Goal: Information Seeking & Learning: Learn about a topic

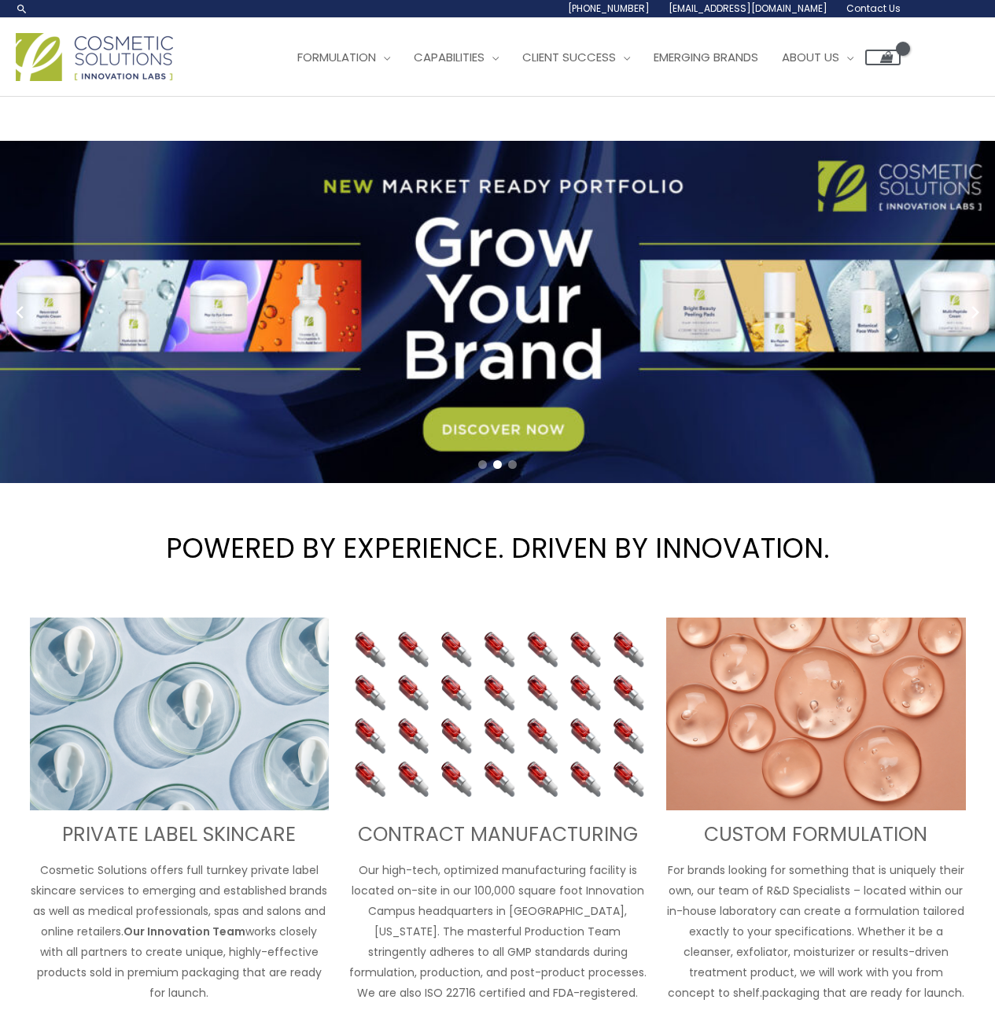
click at [490, 352] on link "2 / 3" at bounding box center [503, 312] width 1007 height 342
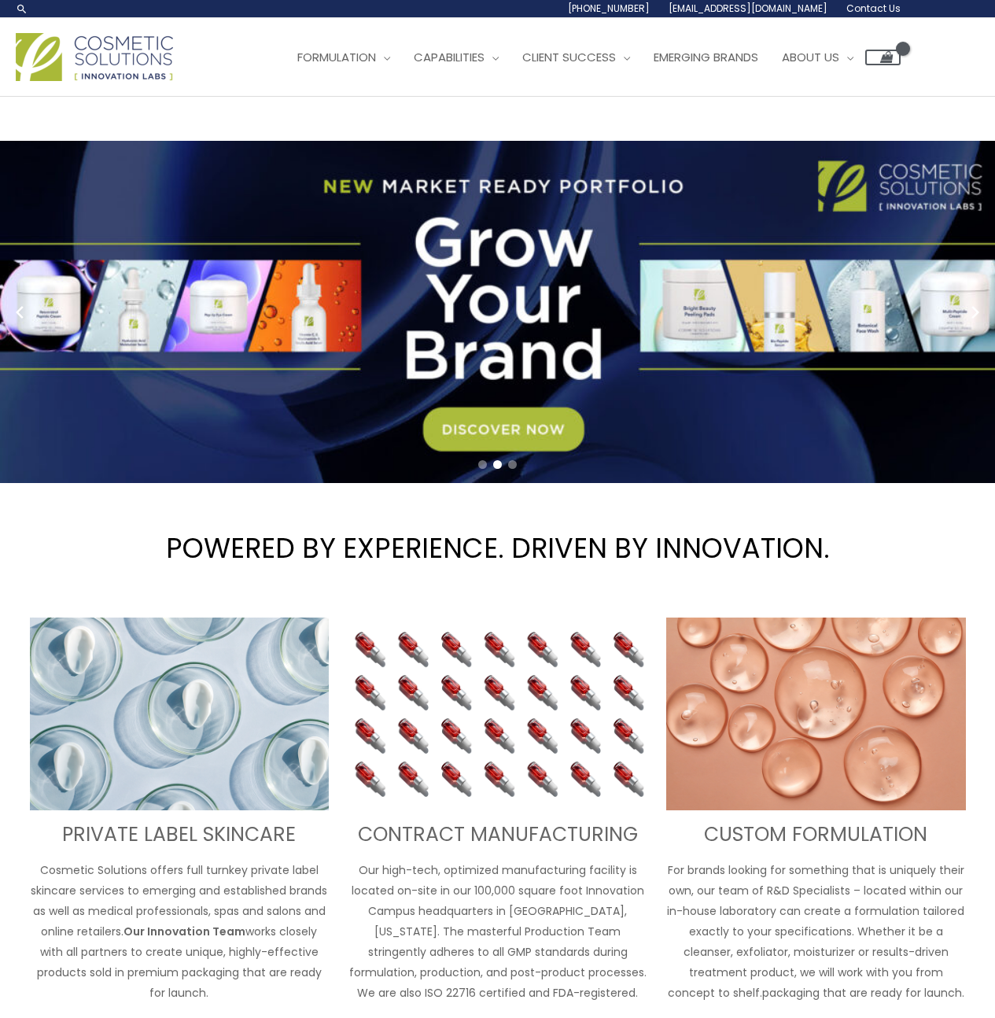
click at [478, 433] on link "2 / 3" at bounding box center [503, 312] width 1007 height 342
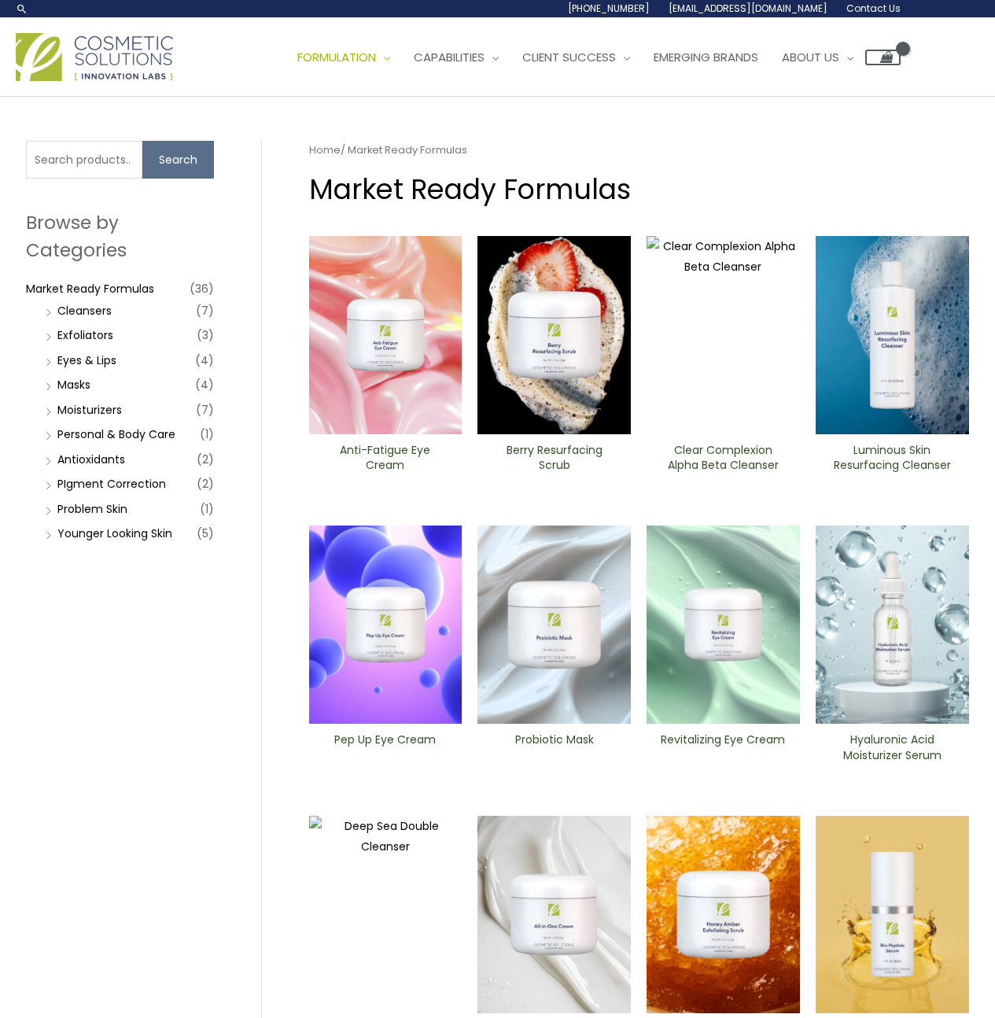
click at [359, 365] on img at bounding box center [385, 335] width 153 height 198
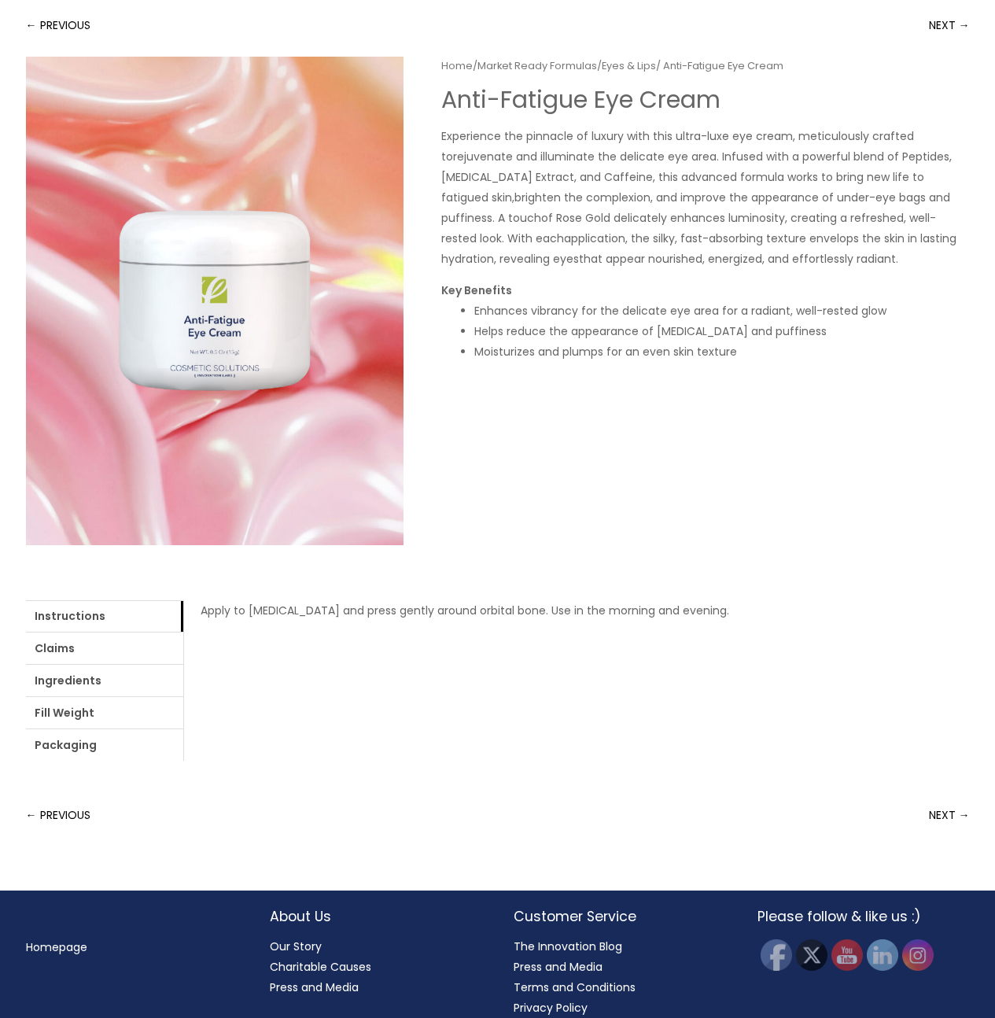
scroll to position [147, 0]
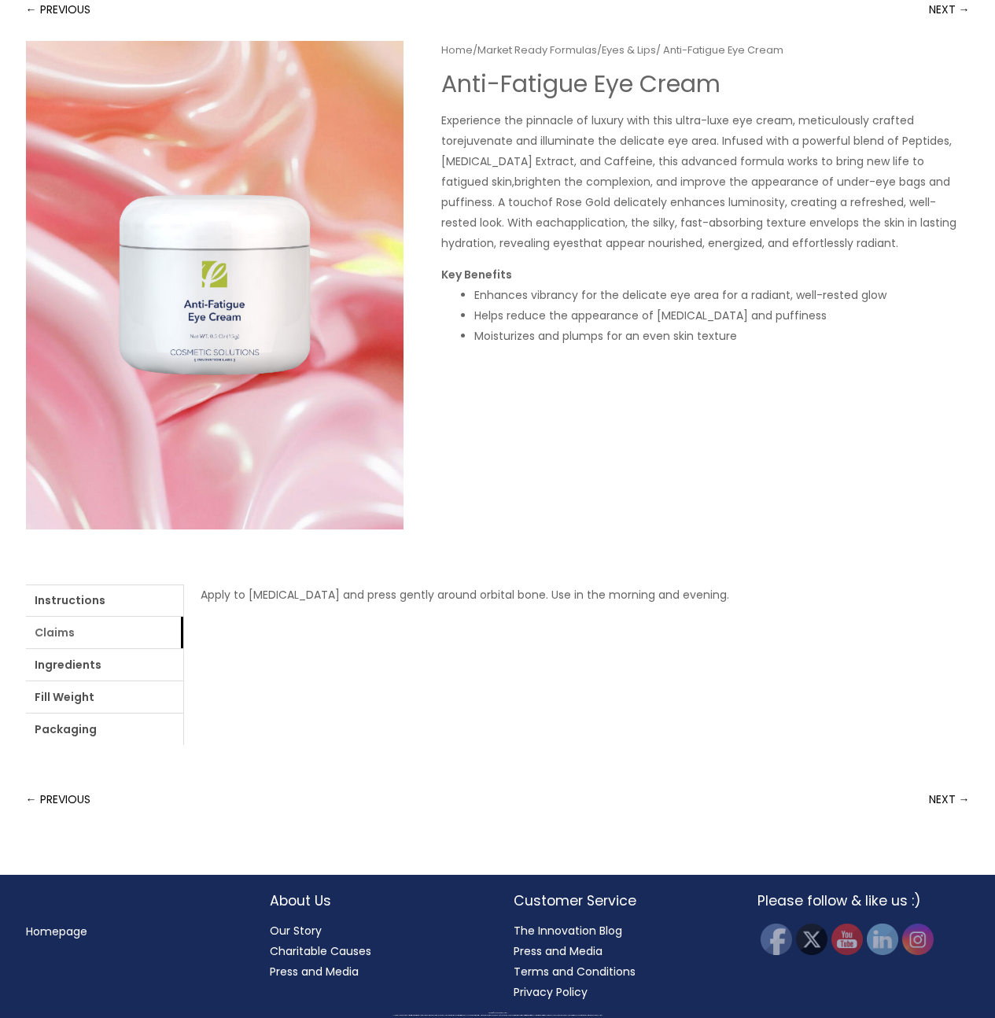
click at [68, 634] on link "Claims" at bounding box center [104, 632] width 157 height 31
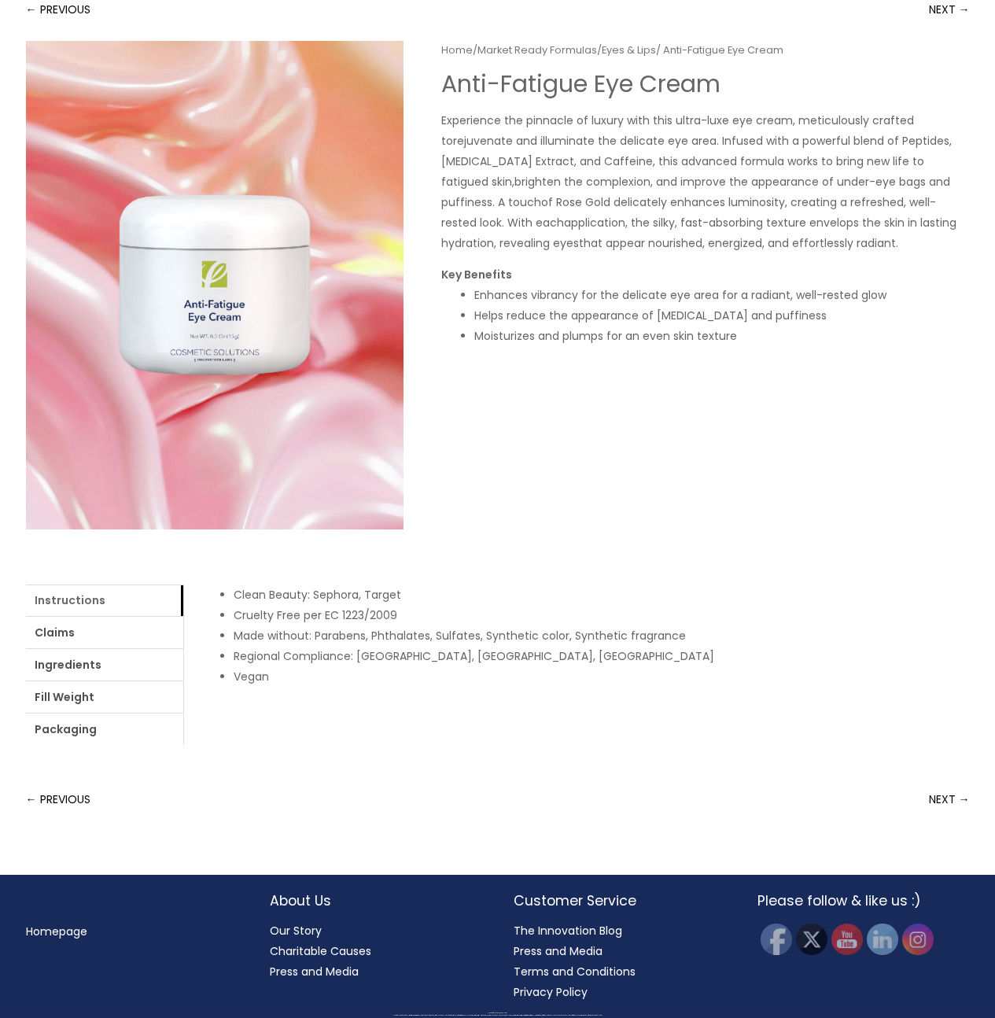
click at [91, 597] on link "Instructions" at bounding box center [104, 599] width 157 height 31
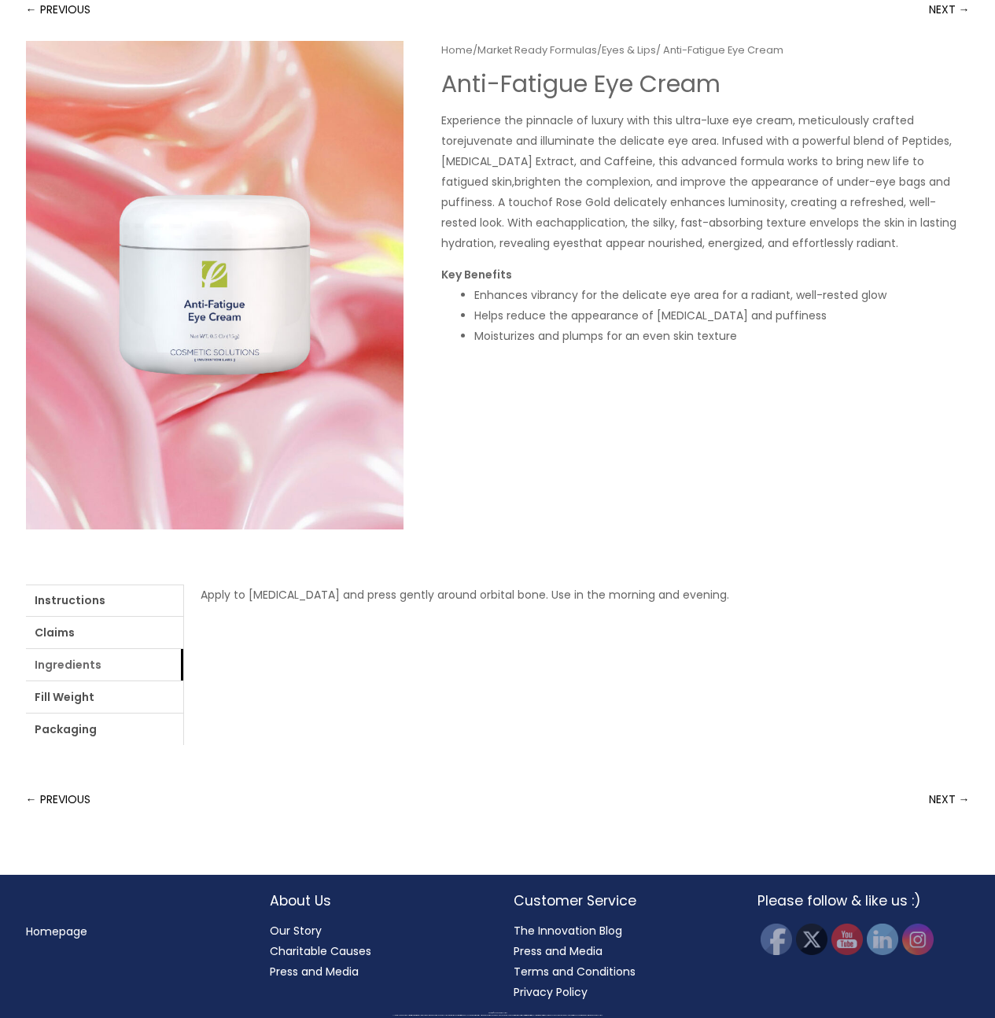
click at [57, 672] on link "Ingredients" at bounding box center [104, 664] width 157 height 31
click at [90, 700] on link "Fill Weight" at bounding box center [104, 696] width 157 height 31
click at [72, 733] on link "Packaging" at bounding box center [104, 728] width 157 height 31
click at [302, 719] on div "Double Wall Jar" at bounding box center [576, 664] width 787 height 160
